Goal: Task Accomplishment & Management: Manage account settings

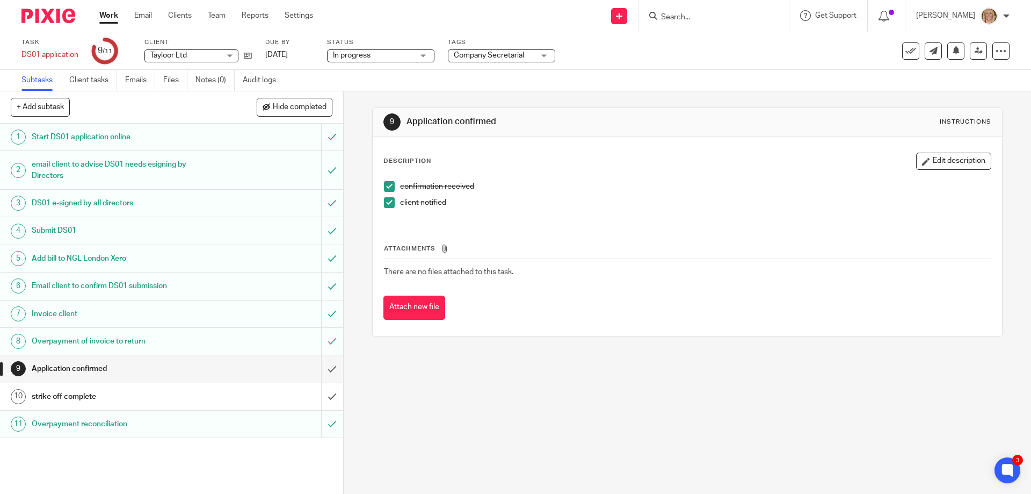
click at [717, 18] on input "Search" at bounding box center [708, 18] width 97 height 10
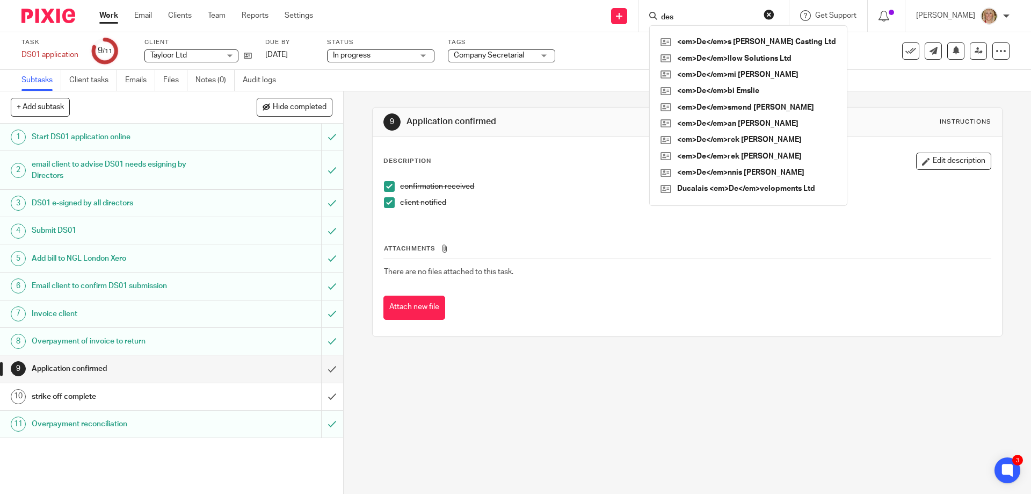
type input "des"
click button "submit" at bounding box center [0, 0] width 0 height 0
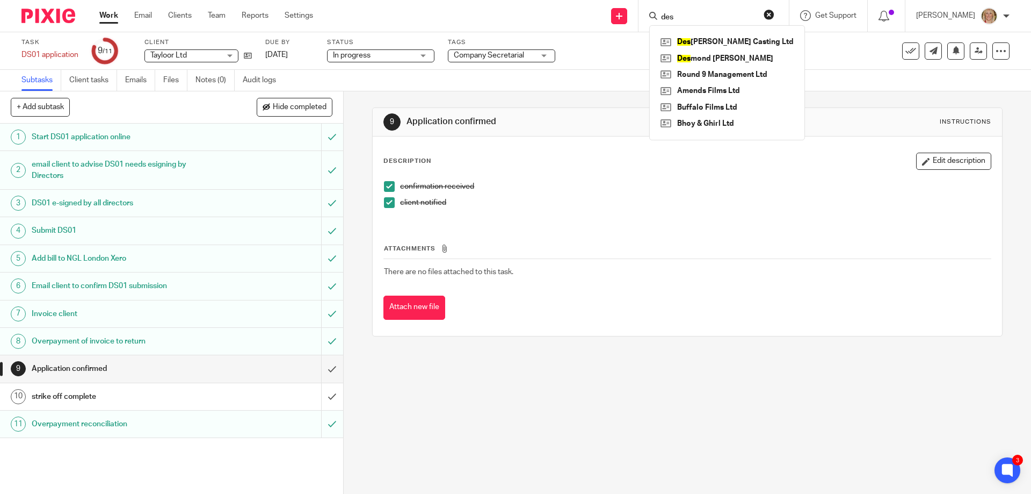
drag, startPoint x: 710, startPoint y: 17, endPoint x: 686, endPoint y: 10, distance: 24.5
click at [686, 10] on div "des" at bounding box center [711, 15] width 125 height 13
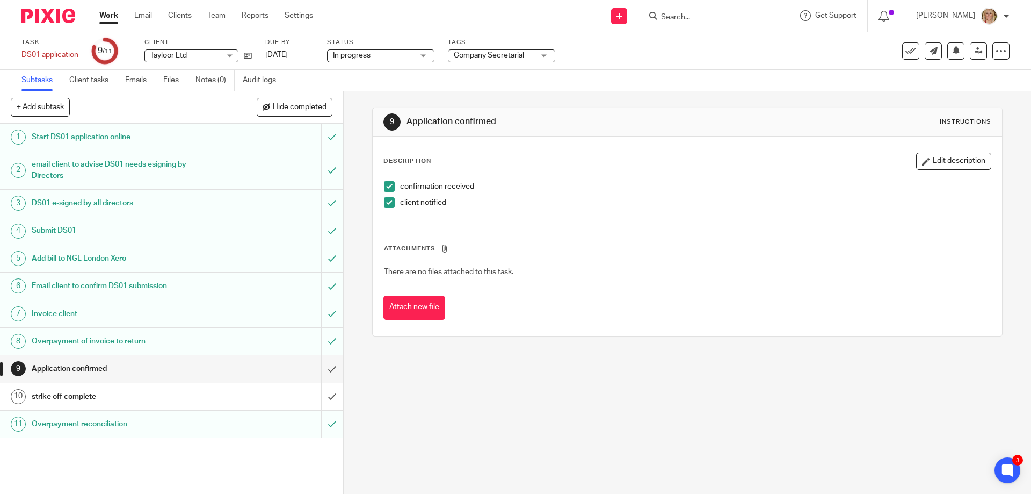
click at [112, 13] on link "Work" at bounding box center [108, 15] width 19 height 11
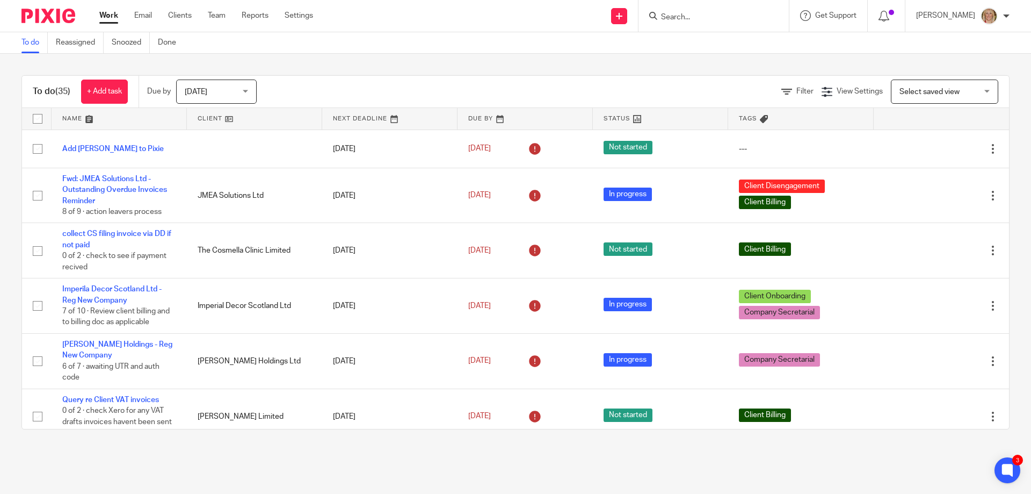
click at [708, 18] on input "Search" at bounding box center [708, 18] width 97 height 10
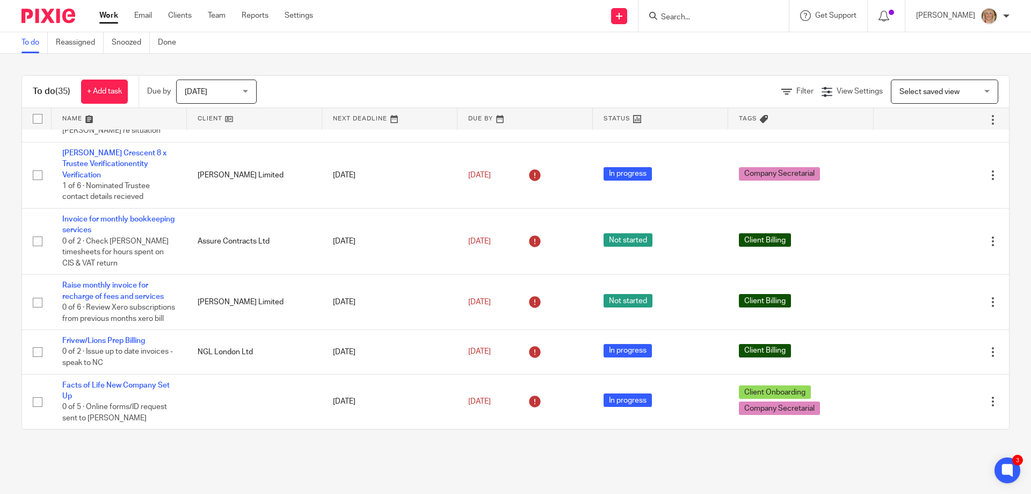
scroll to position [1565, 0]
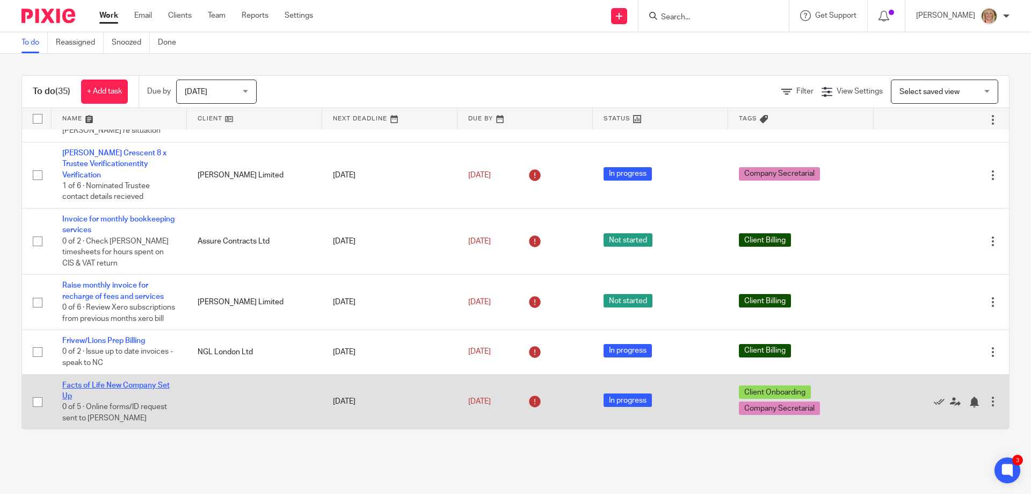
click at [134, 384] on link "Facts of Life New Company Set Up" at bounding box center [115, 390] width 107 height 18
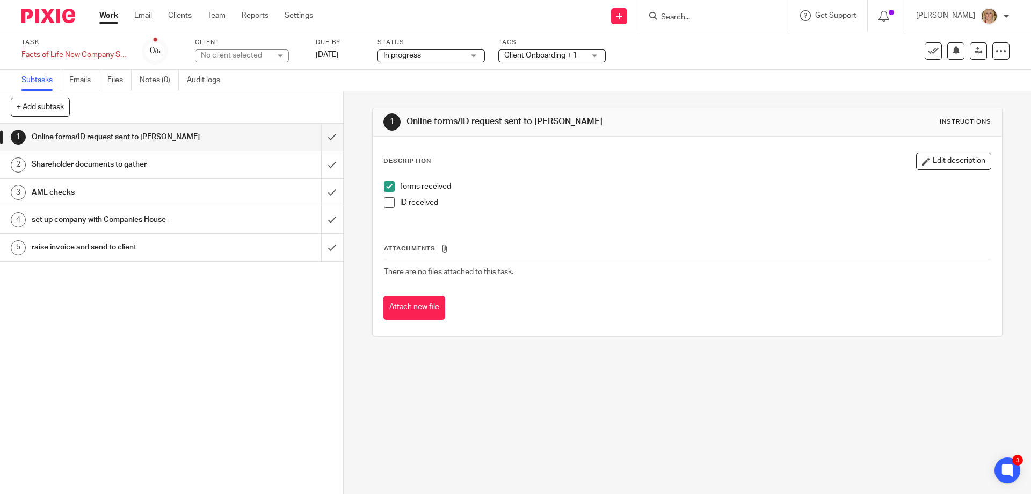
click at [183, 165] on h1 "Shareholder documents to gather" at bounding box center [125, 164] width 186 height 16
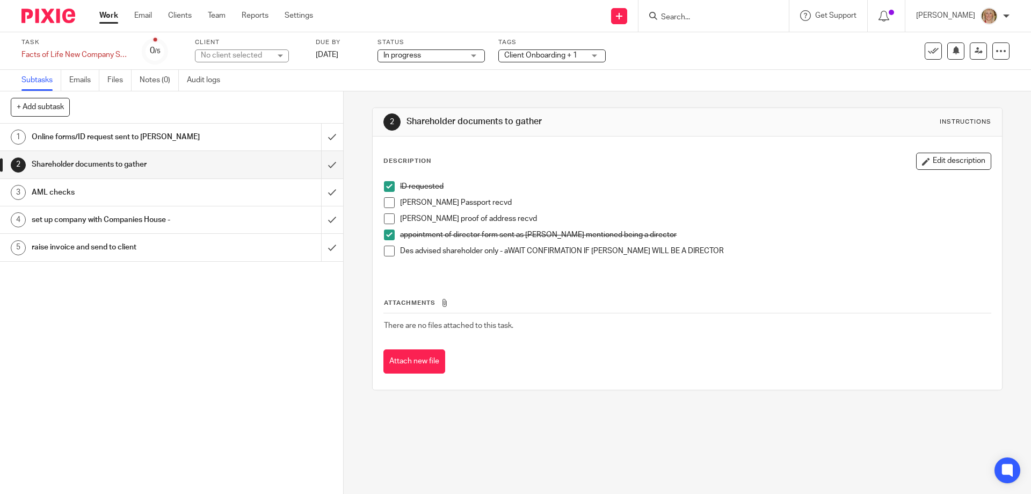
click at [389, 203] on span at bounding box center [389, 202] width 11 height 11
click at [386, 216] on span at bounding box center [389, 218] width 11 height 11
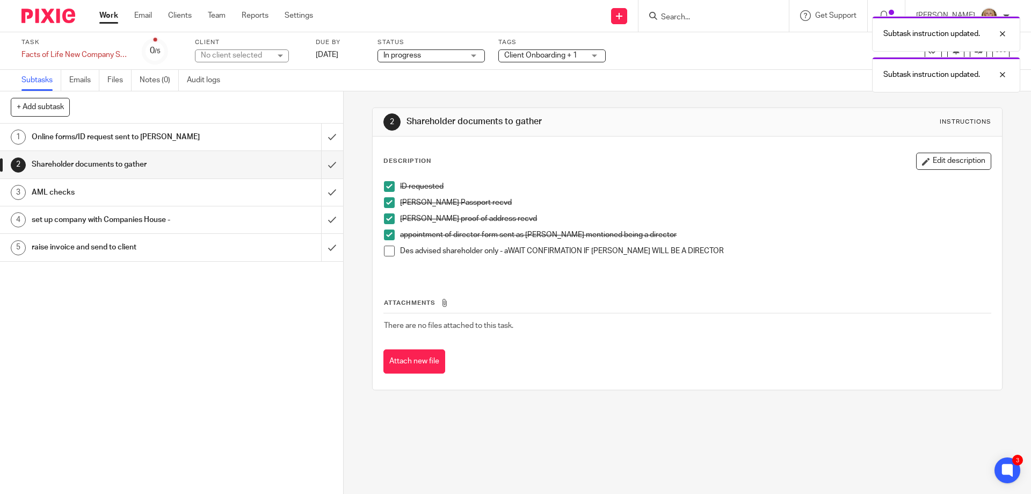
click at [386, 249] on span at bounding box center [389, 250] width 11 height 11
click at [162, 198] on h1 "AML checks" at bounding box center [125, 192] width 186 height 16
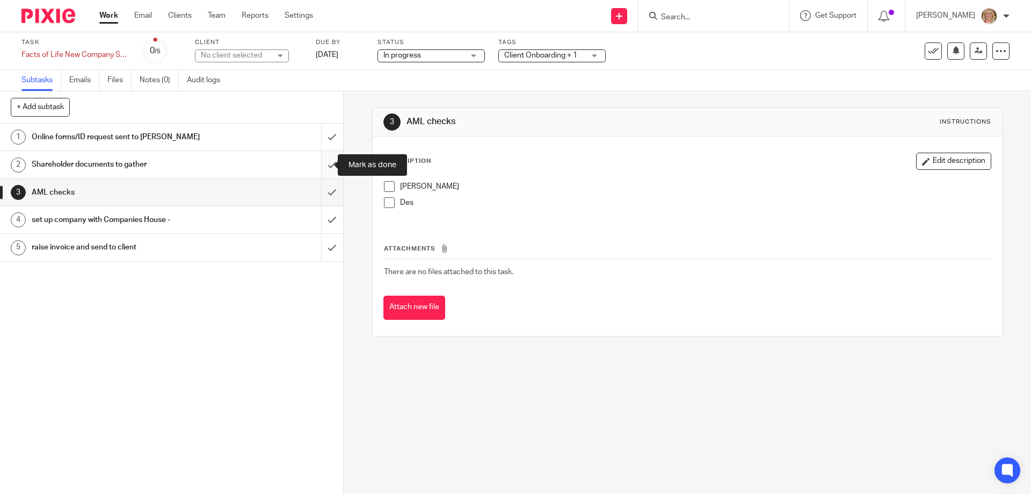
click at [321, 162] on input "submit" at bounding box center [171, 164] width 343 height 27
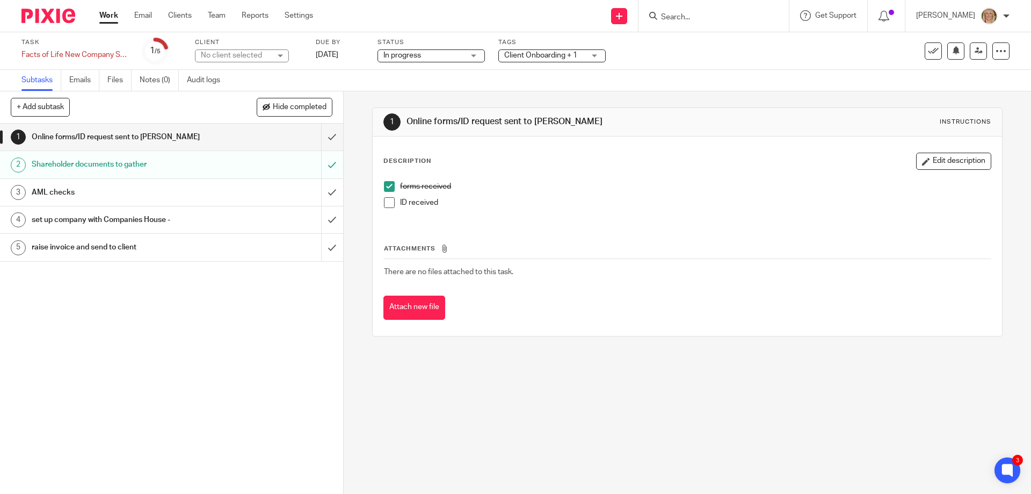
click at [259, 332] on div "1 Online forms/ID request sent to [PERSON_NAME] 2 Shareholder documents to gath…" at bounding box center [171, 309] width 343 height 370
click at [285, 190] on div "AML checks" at bounding box center [171, 192] width 279 height 16
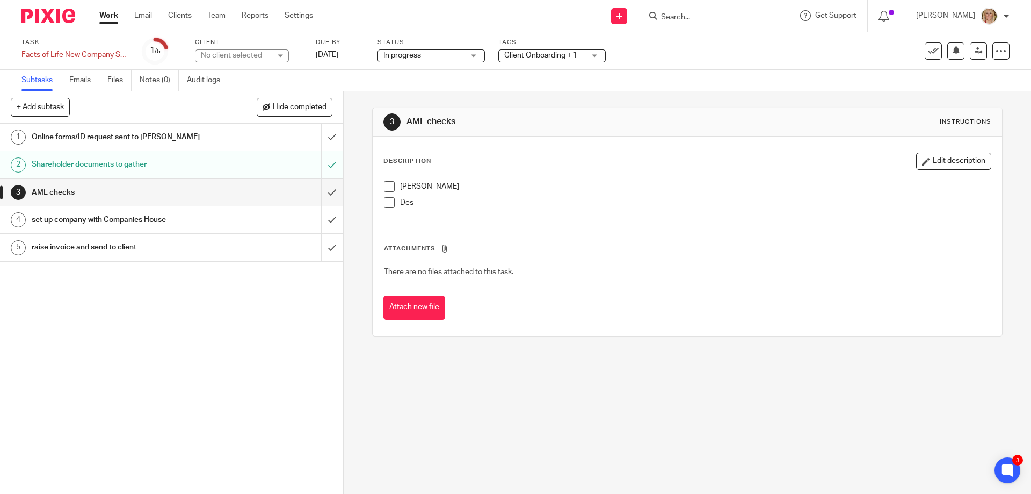
click at [384, 184] on span at bounding box center [389, 186] width 11 height 11
